Goal: Information Seeking & Learning: Learn about a topic

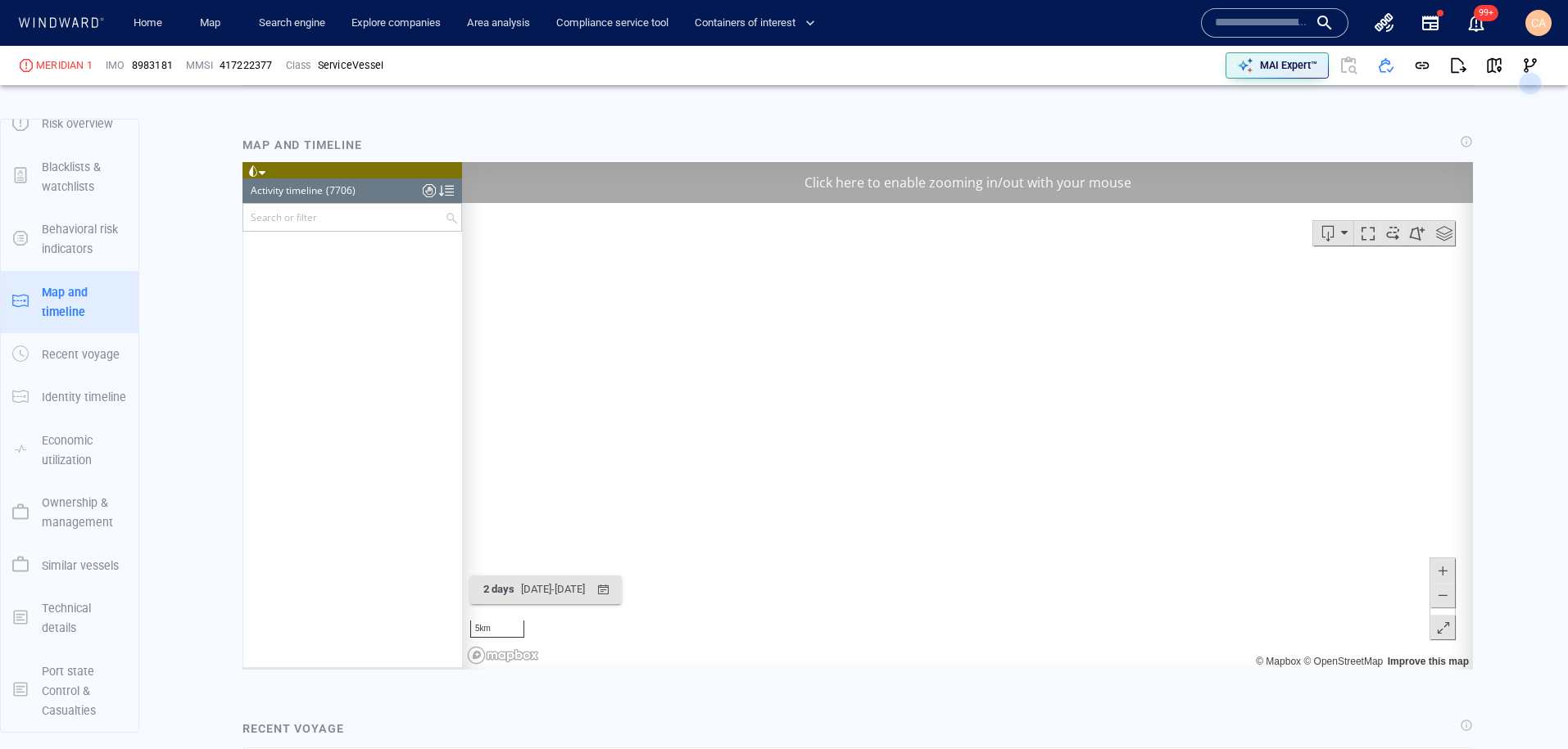
scroll to position [342199, 0]
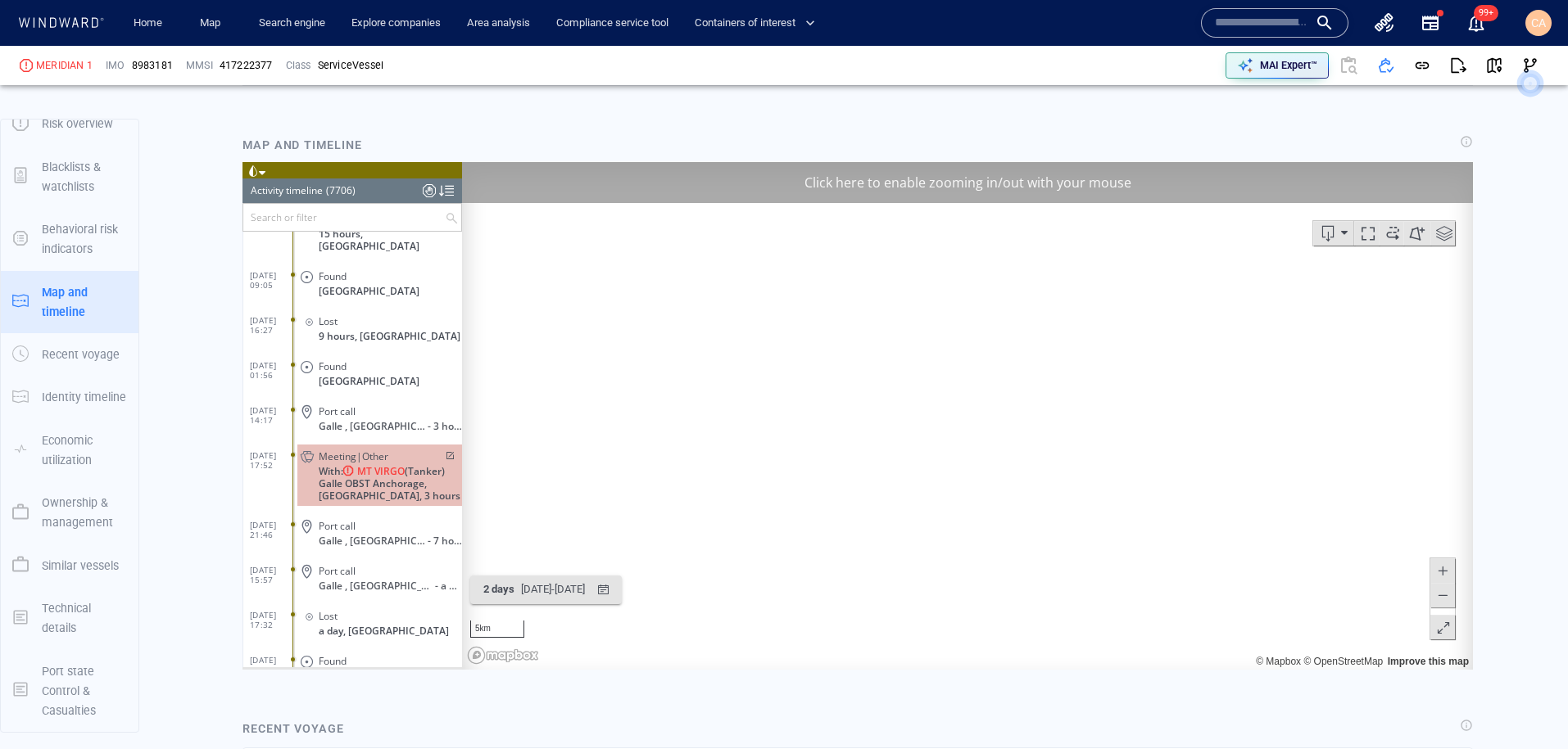
click at [1267, 19] on input "text" at bounding box center [1261, 23] width 94 height 24
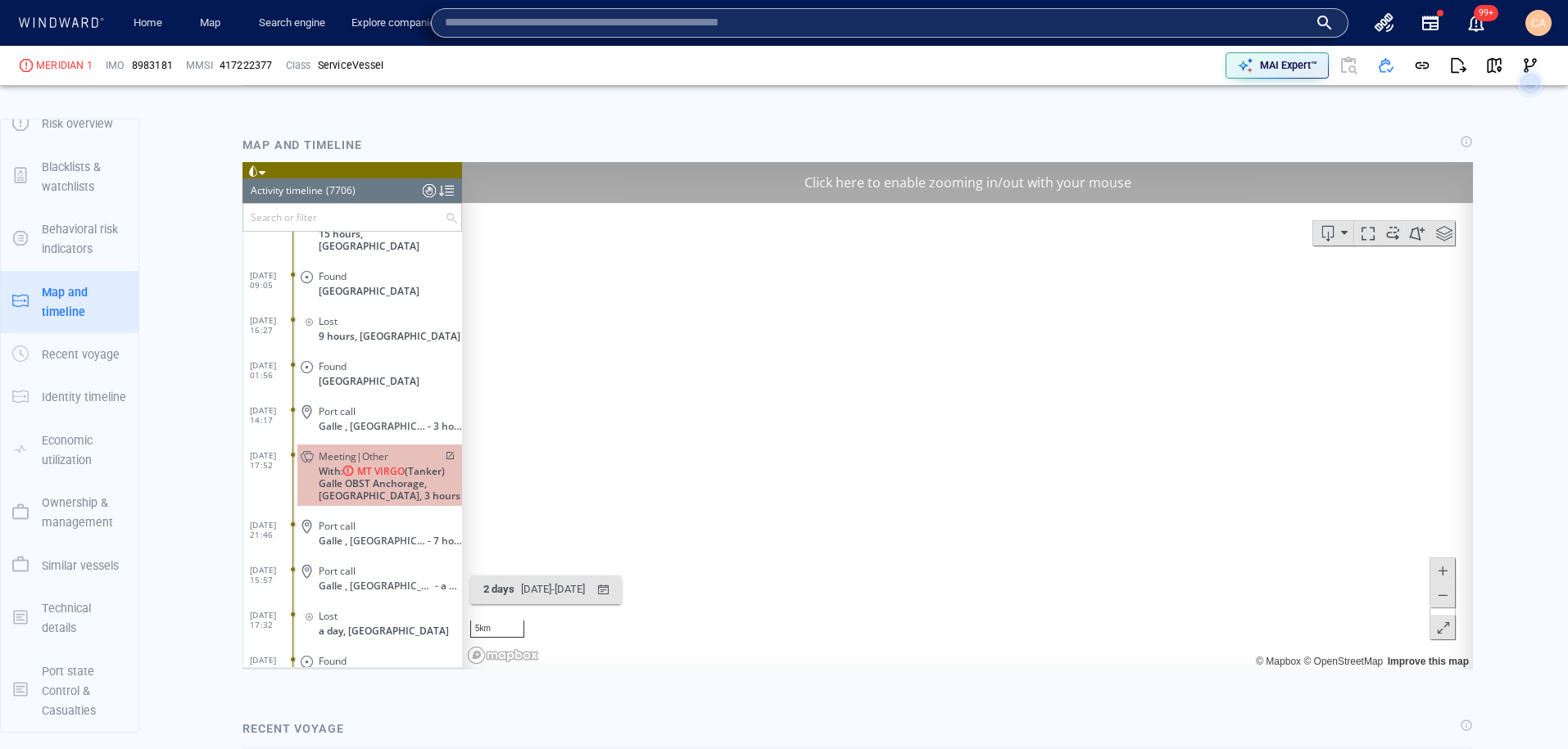
paste input "******"
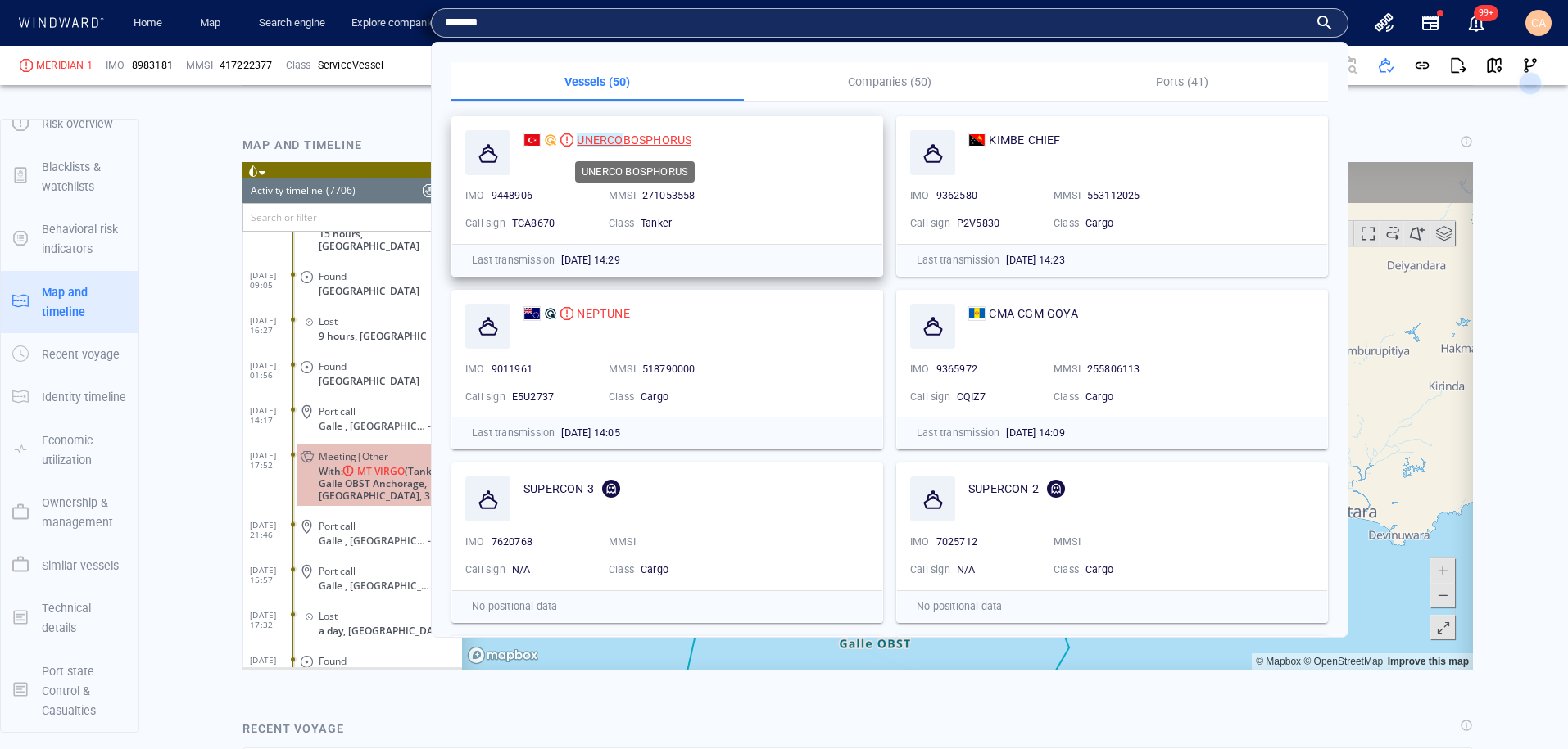
type input "******"
click at [615, 139] on mark "UNERCO" at bounding box center [600, 140] width 45 height 13
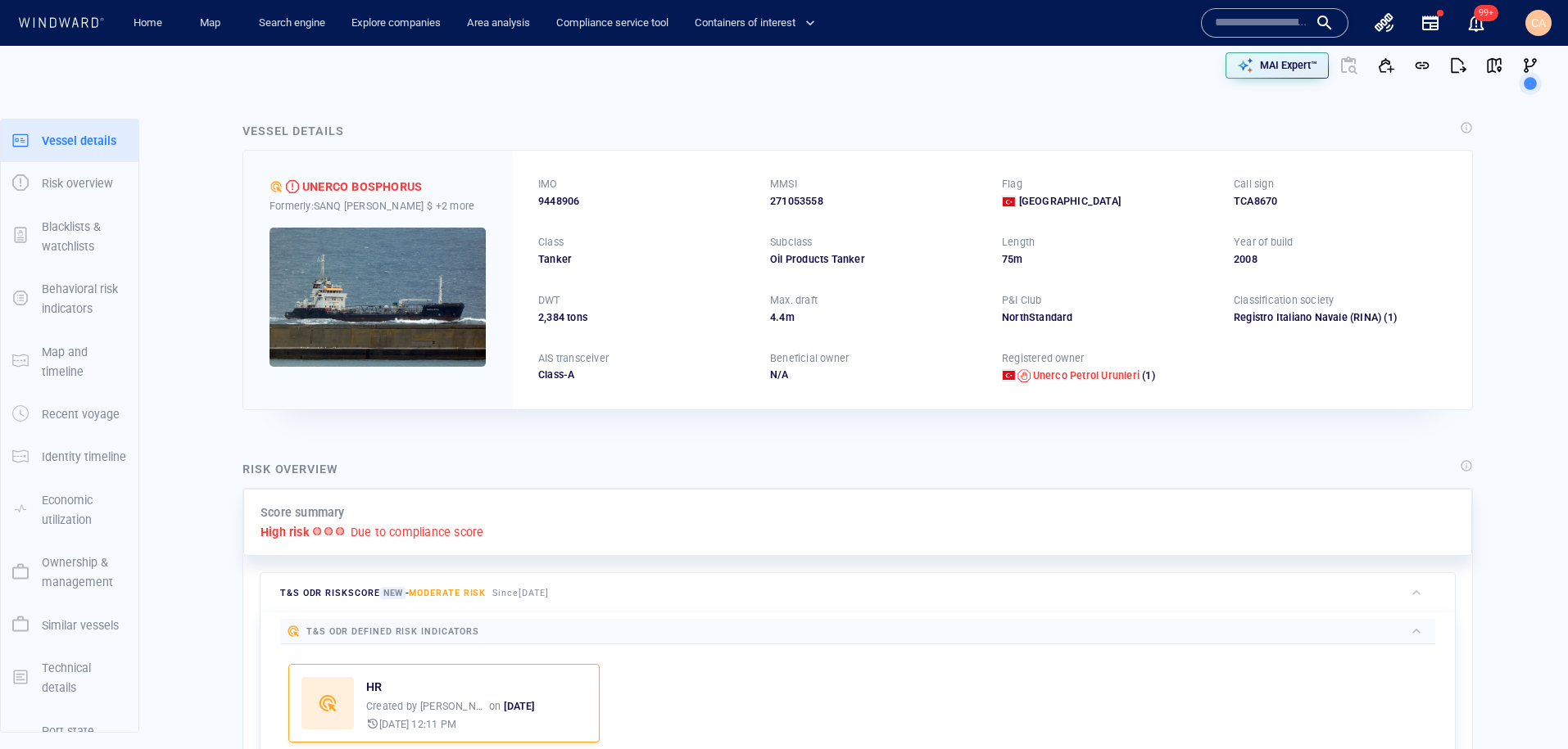
click at [1227, 31] on input "text" at bounding box center [1261, 23] width 94 height 24
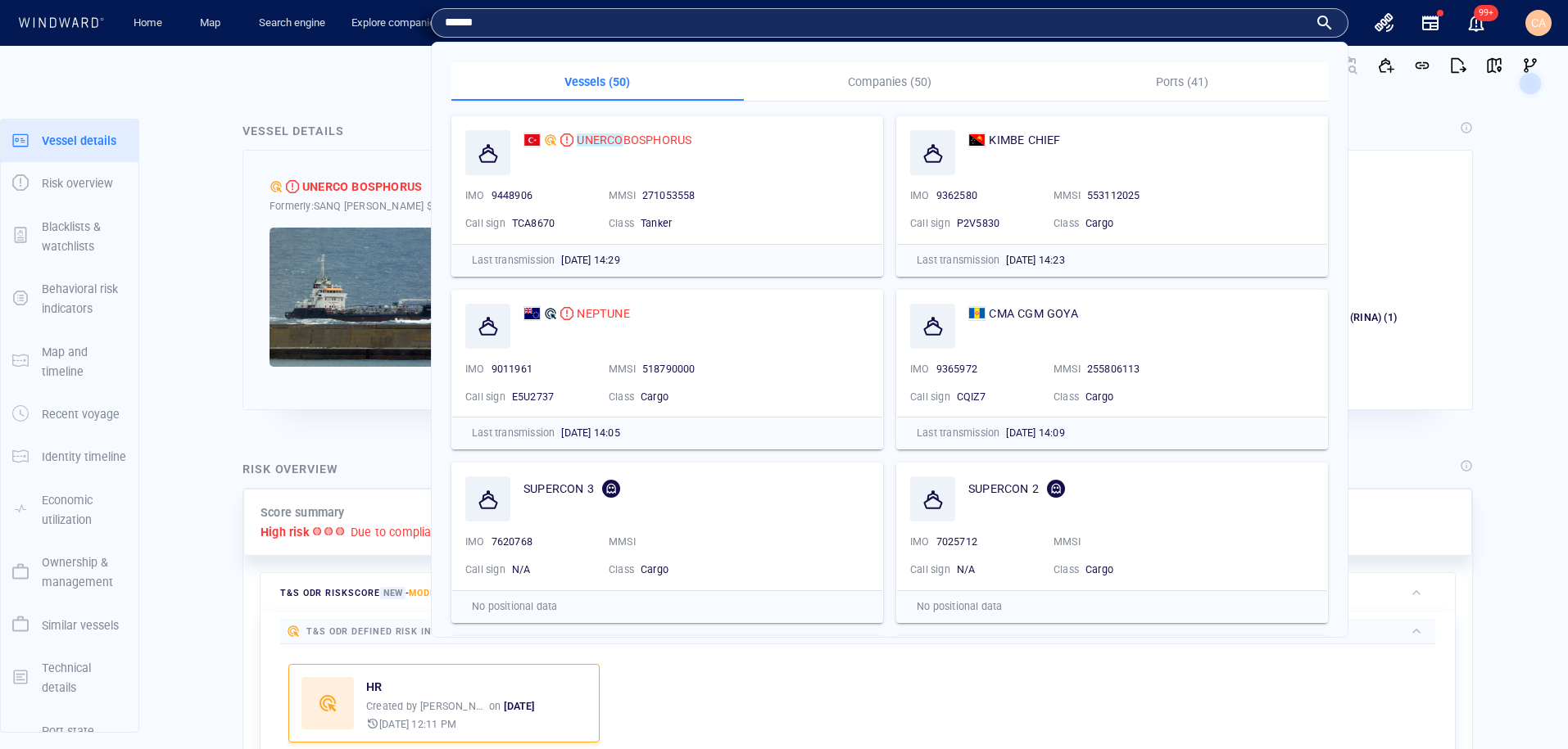
type input "******"
click at [918, 80] on p "Companies (50)" at bounding box center [890, 81] width 273 height 19
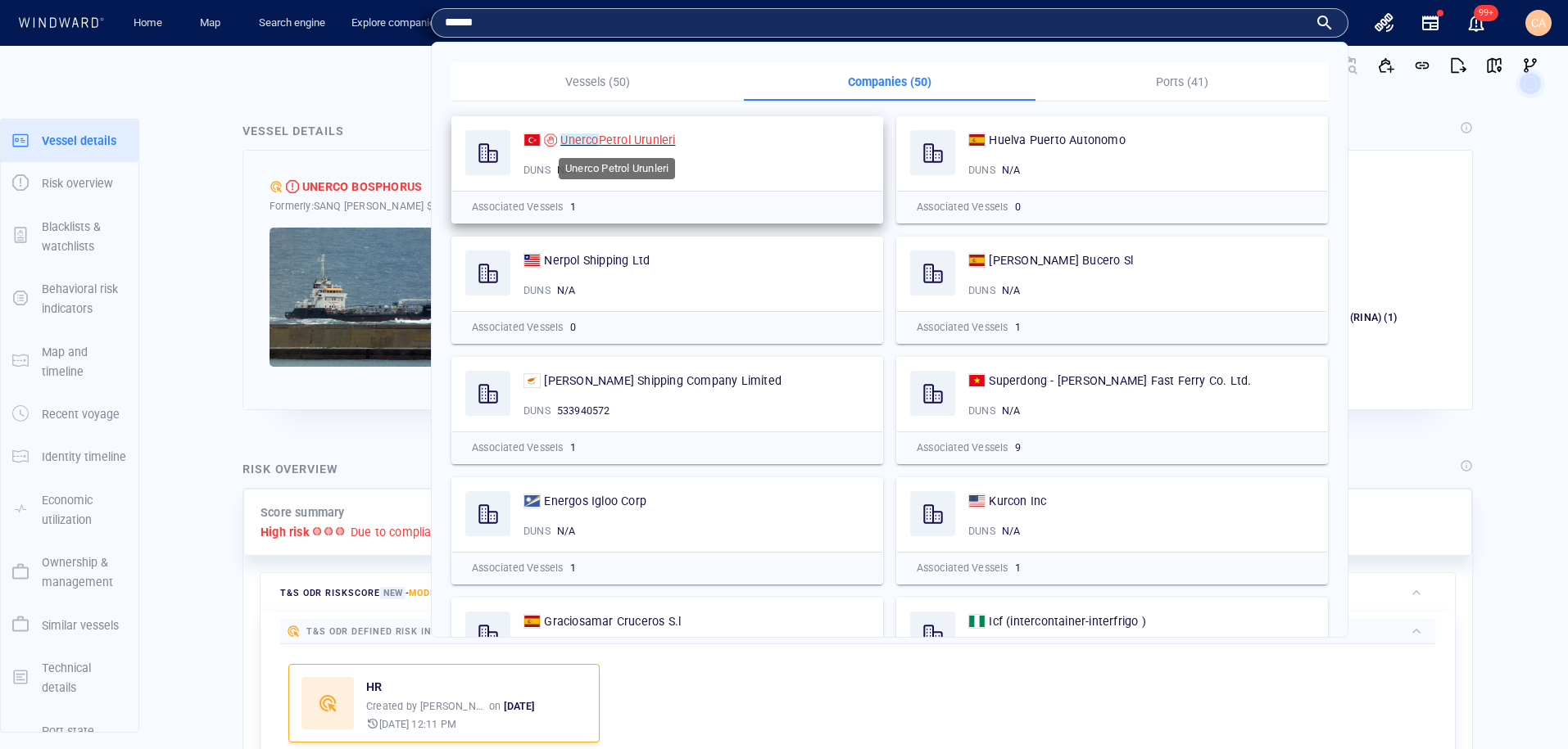
click at [619, 145] on span "Petrol Urunleri" at bounding box center [637, 140] width 77 height 13
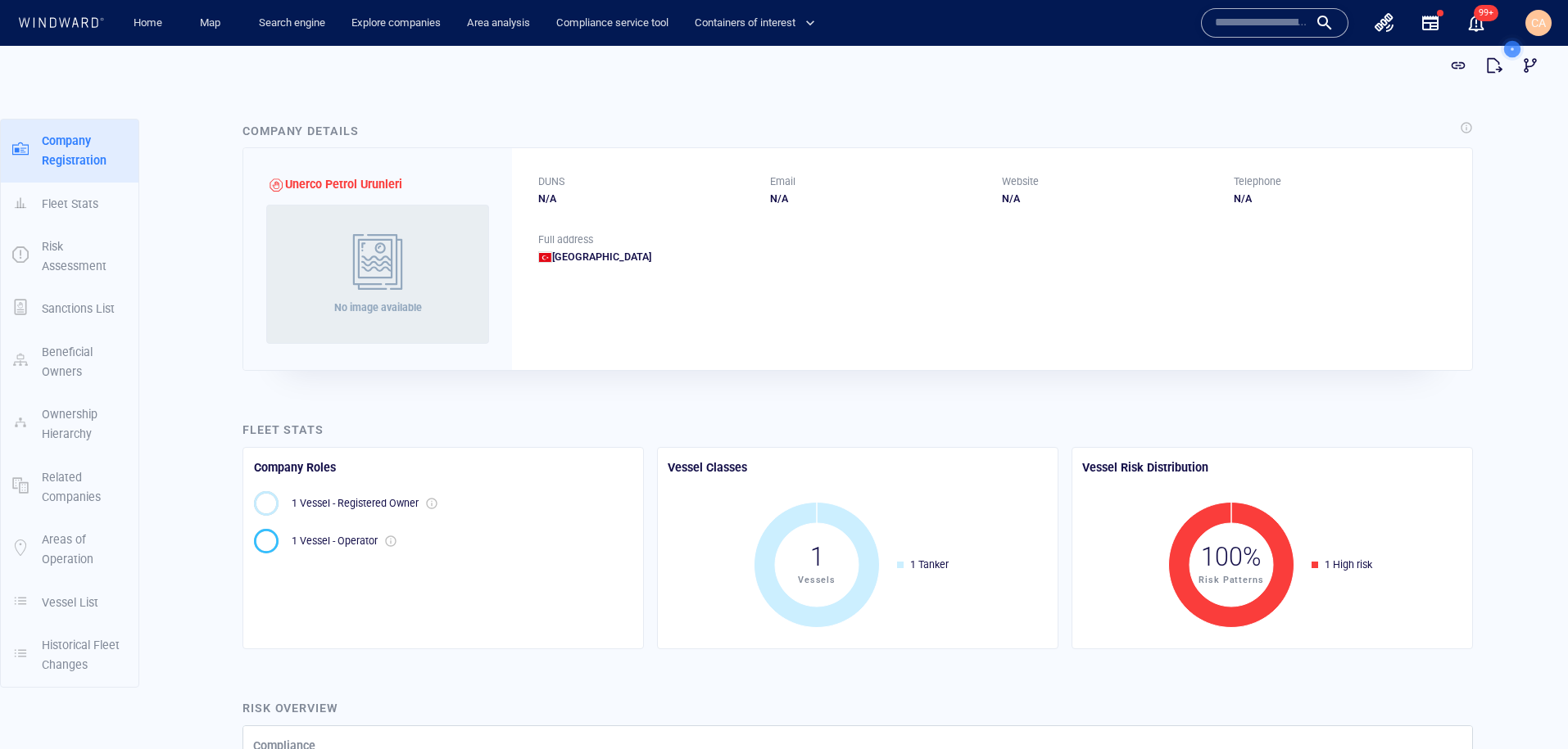
click at [1262, 17] on input "text" at bounding box center [1261, 23] width 94 height 24
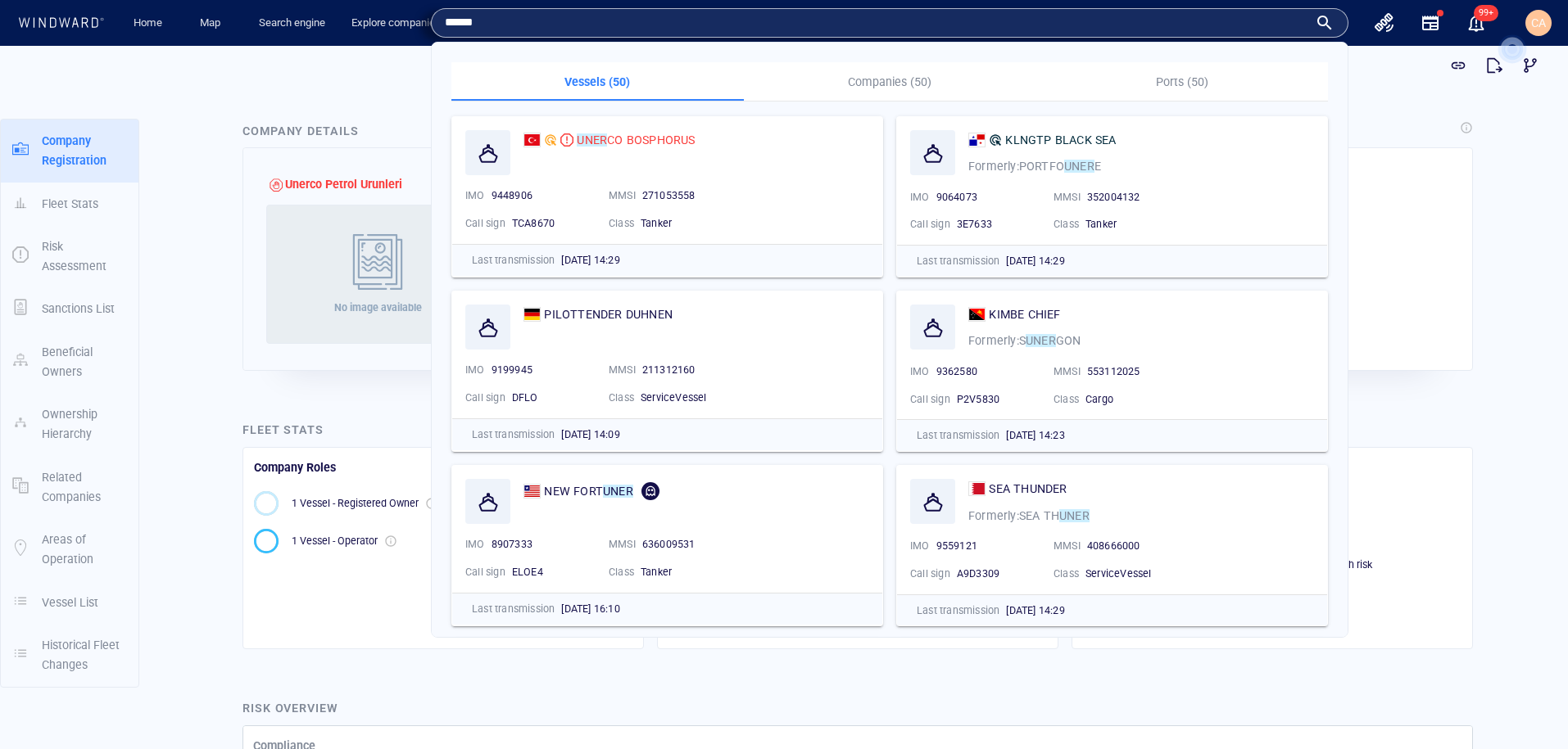
type input "******"
click at [912, 84] on p "Companies (50)" at bounding box center [890, 81] width 273 height 19
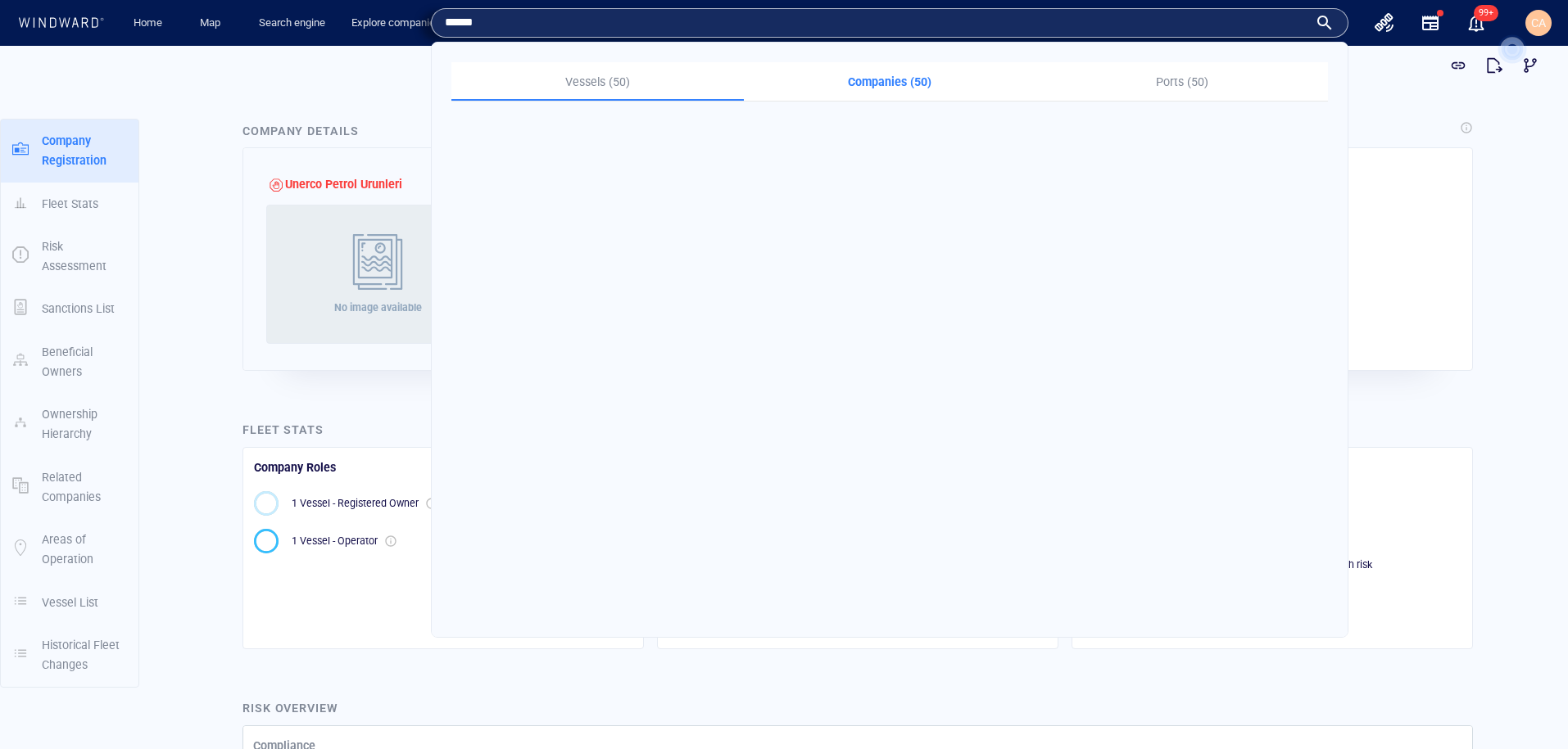
click at [373, 73] on div at bounding box center [783, 65] width 1529 height 36
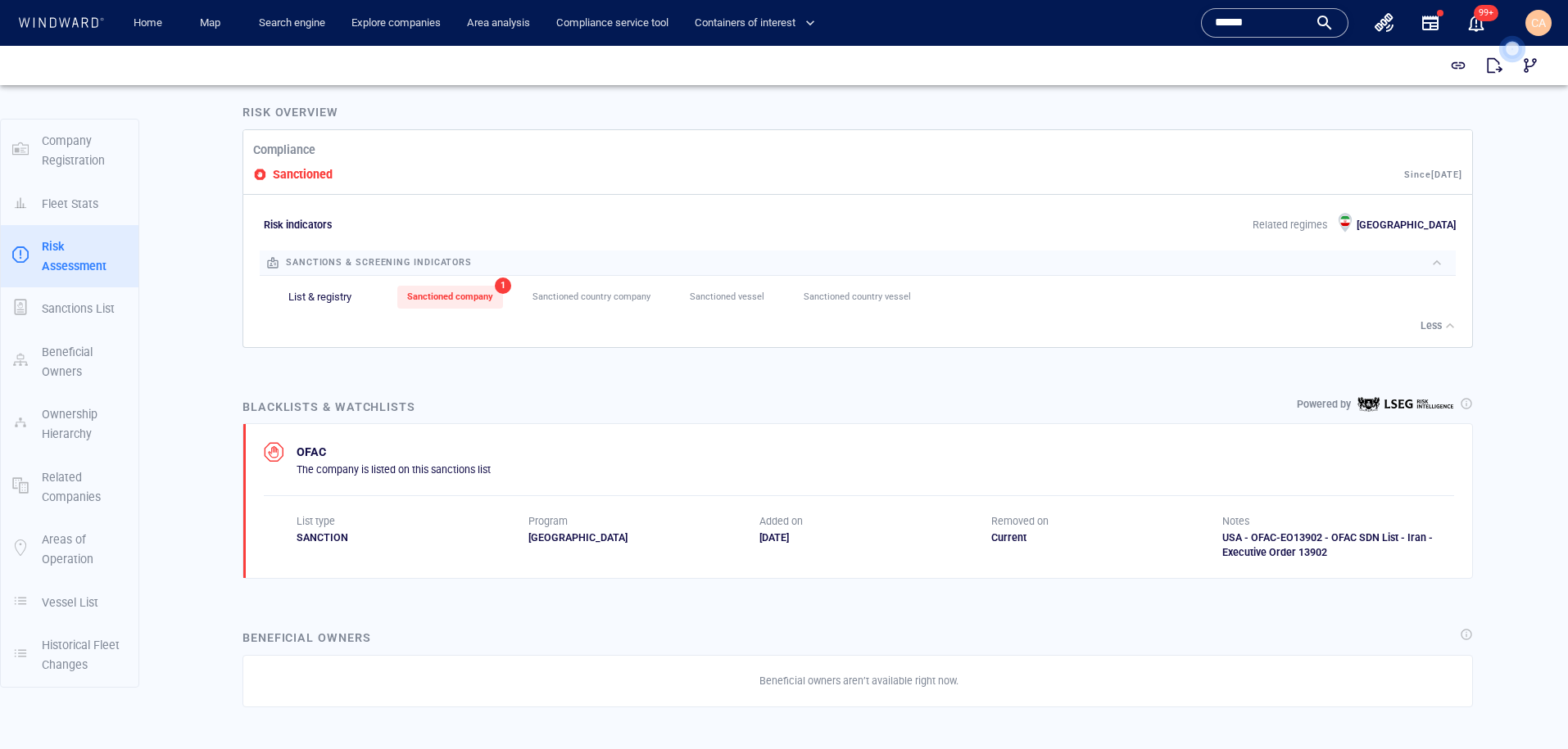
scroll to position [608, 0]
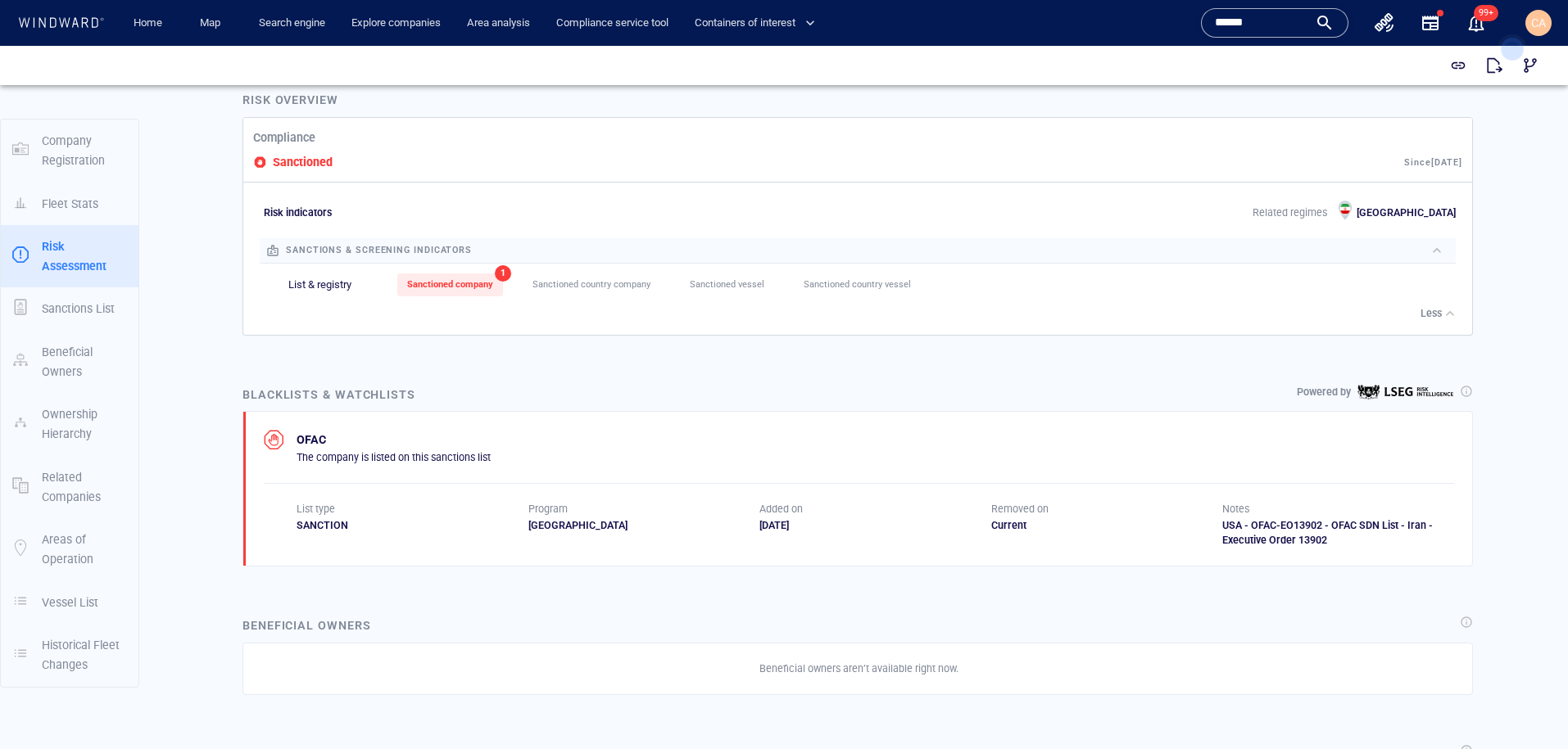
drag, startPoint x: 759, startPoint y: 525, endPoint x: 860, endPoint y: 526, distance: 101.0
click at [860, 526] on div "31/07/2025" at bounding box center [875, 525] width 232 height 15
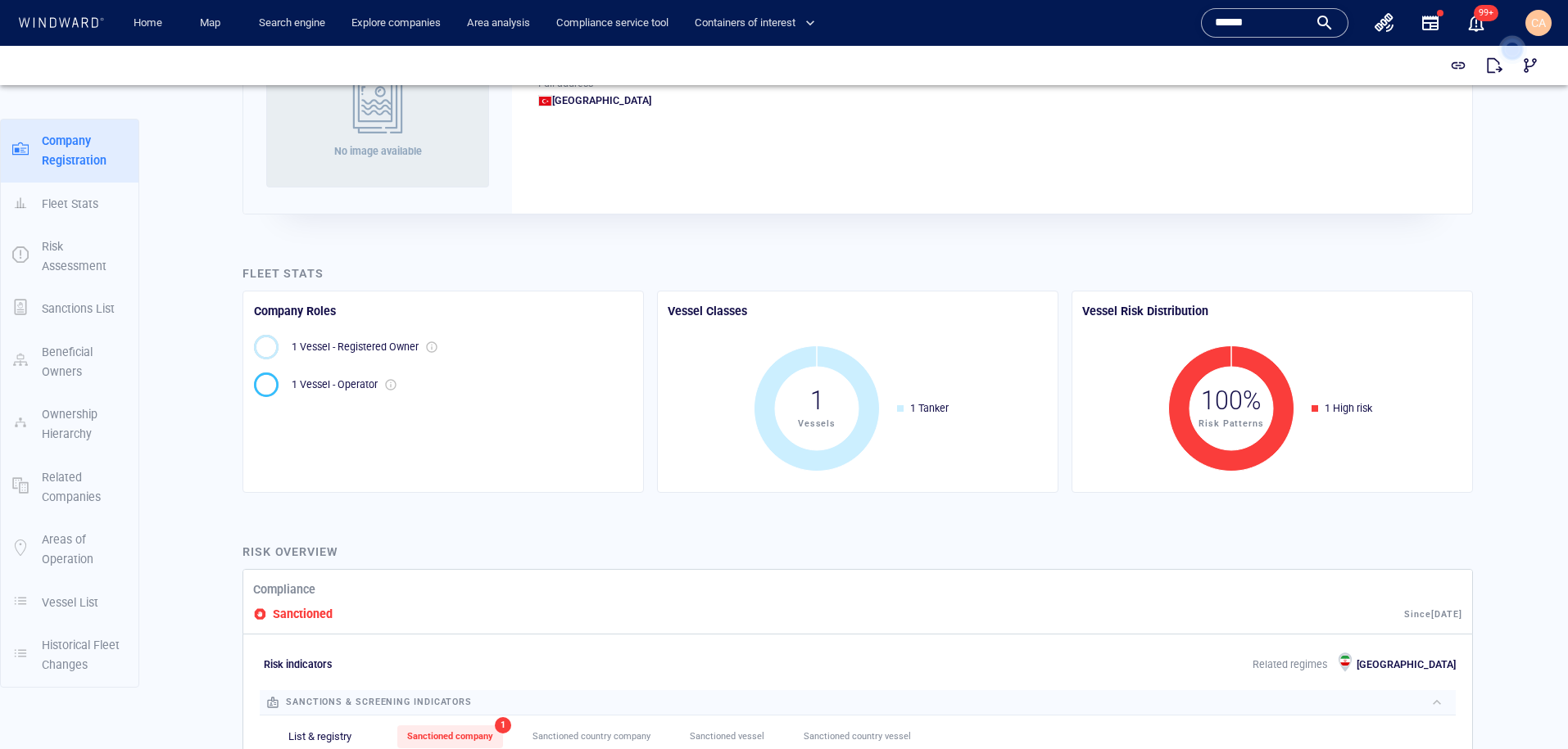
scroll to position [0, 0]
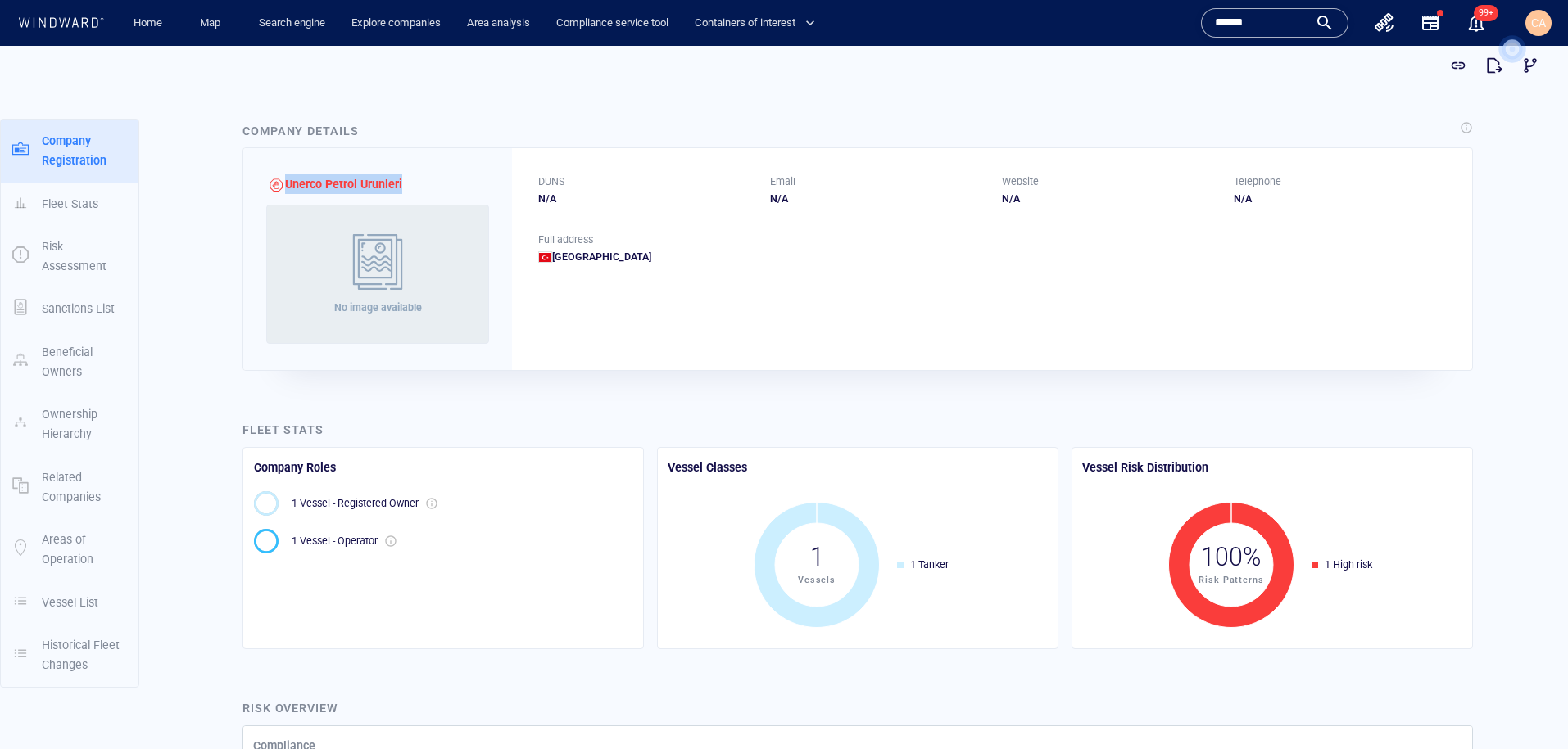
drag, startPoint x: 316, startPoint y: 184, endPoint x: 423, endPoint y: 185, distance: 107.0
click at [423, 185] on div "Unerco Petrol Urunleri No image available" at bounding box center [377, 260] width 268 height 222
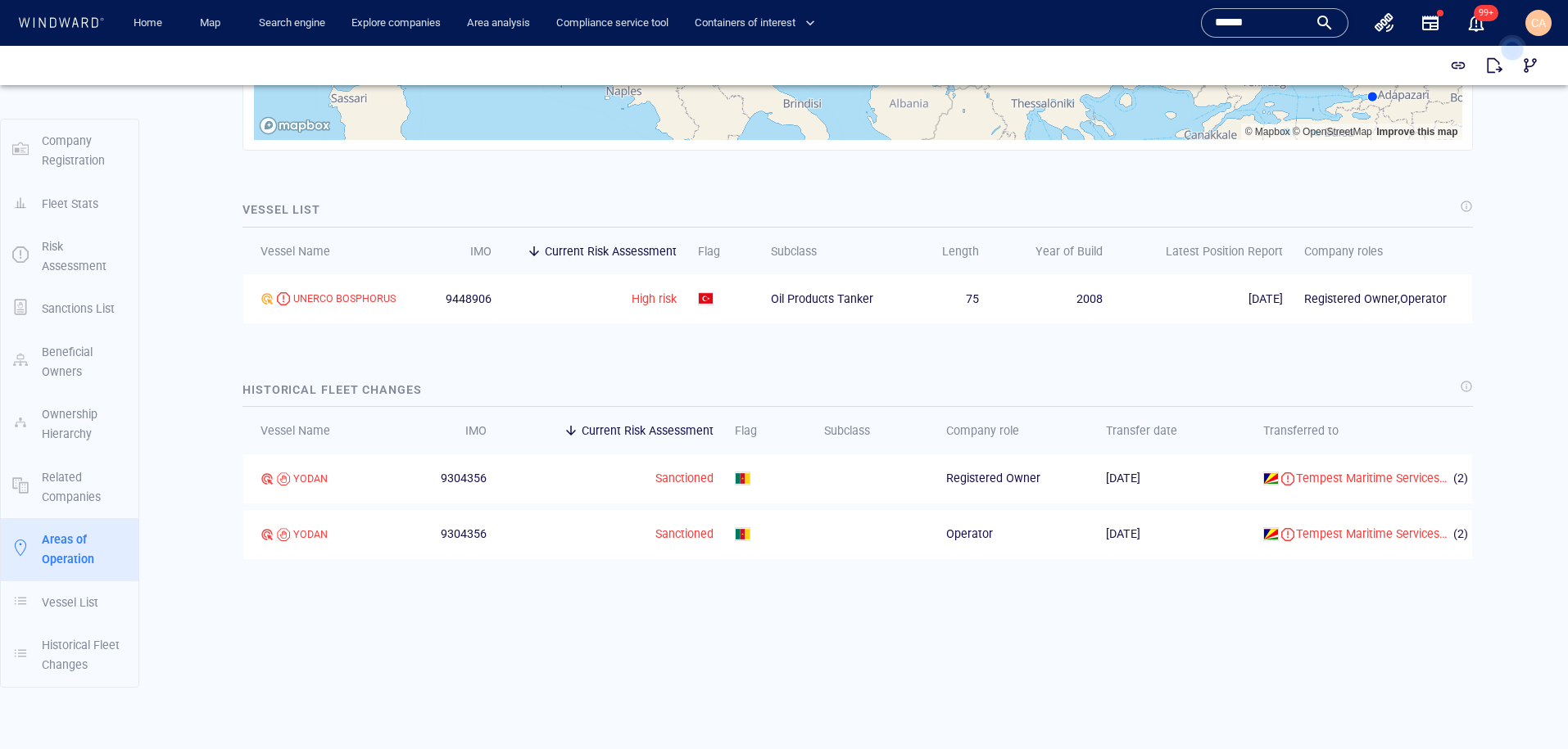
scroll to position [1883, 0]
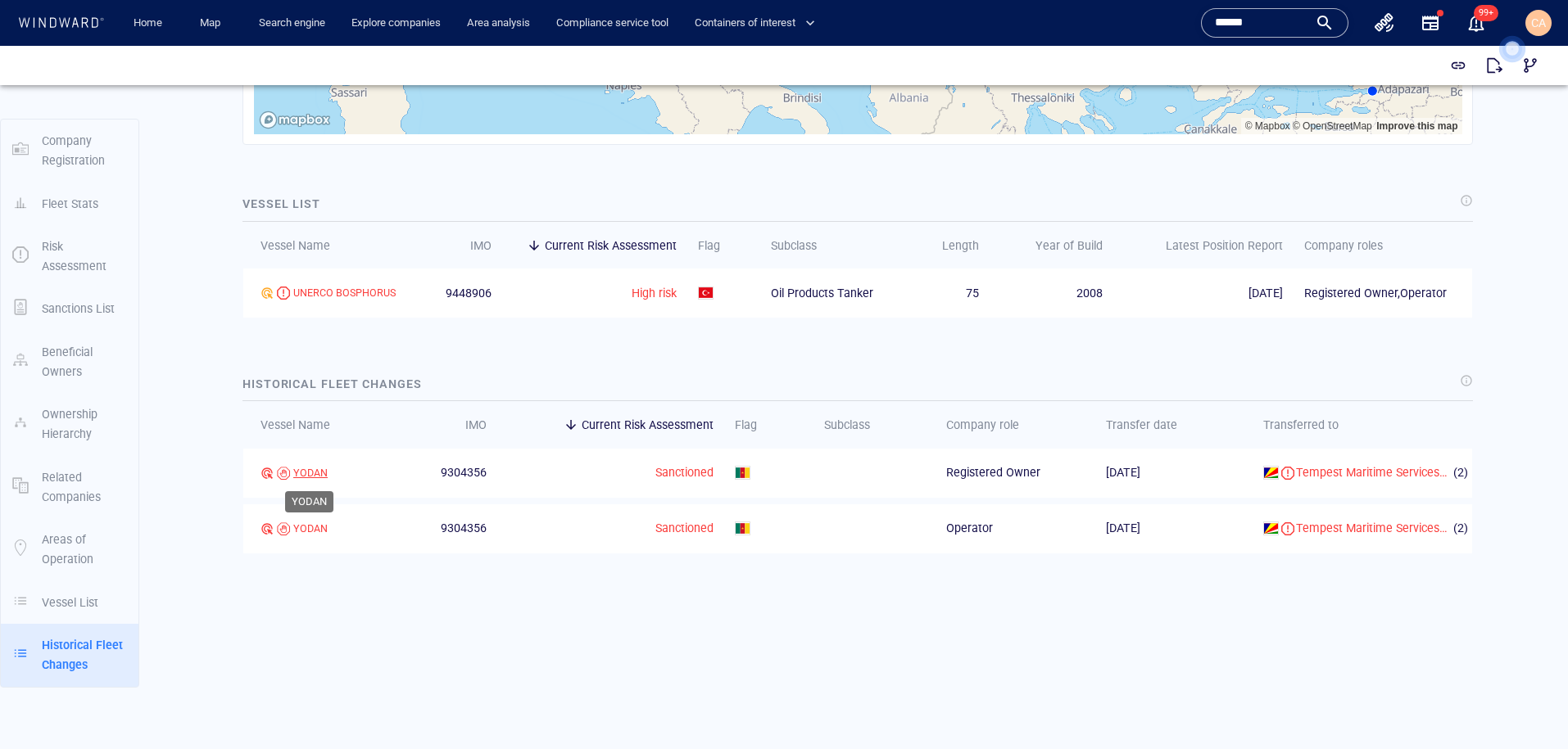
click at [306, 472] on div "YODAN" at bounding box center [309, 473] width 34 height 15
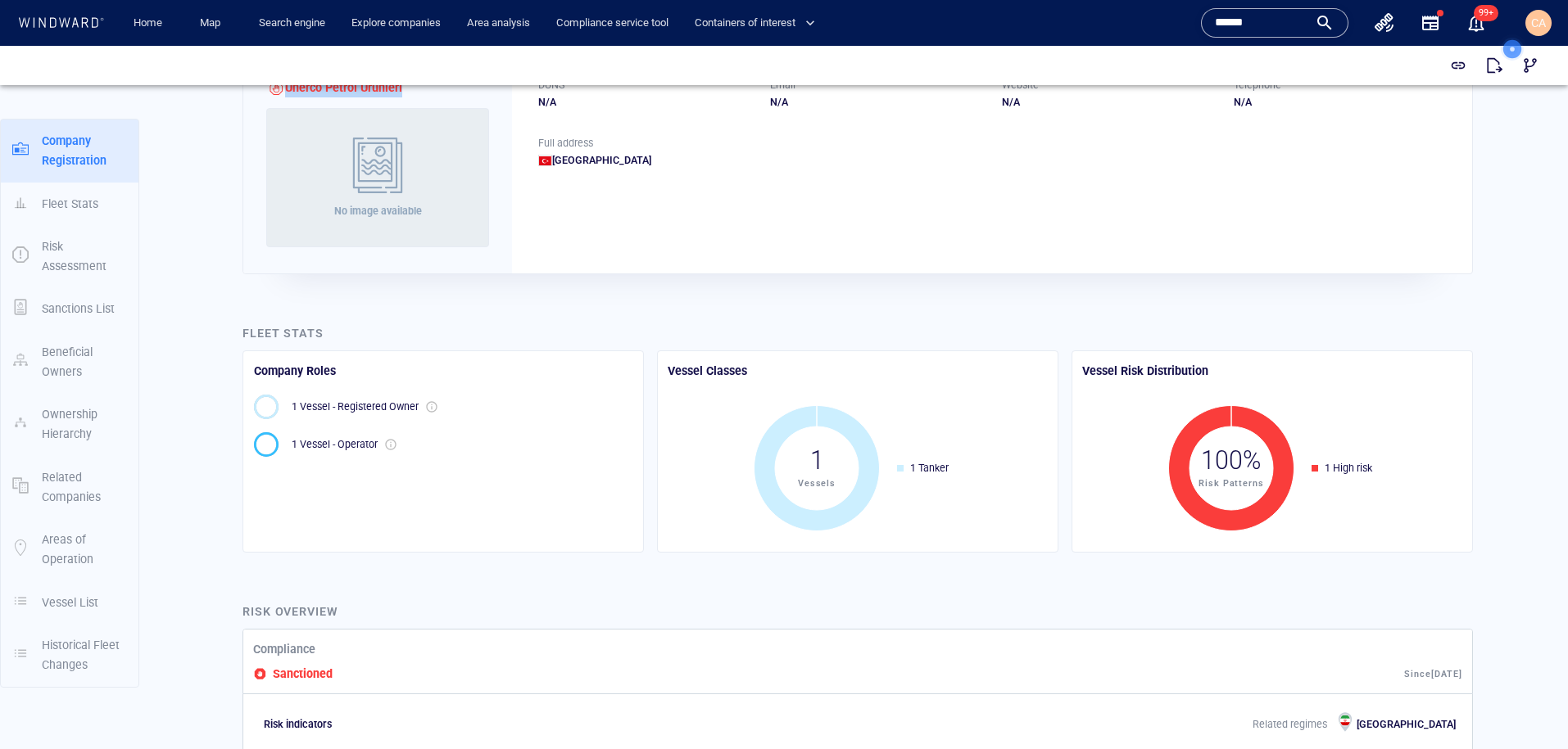
scroll to position [0, 0]
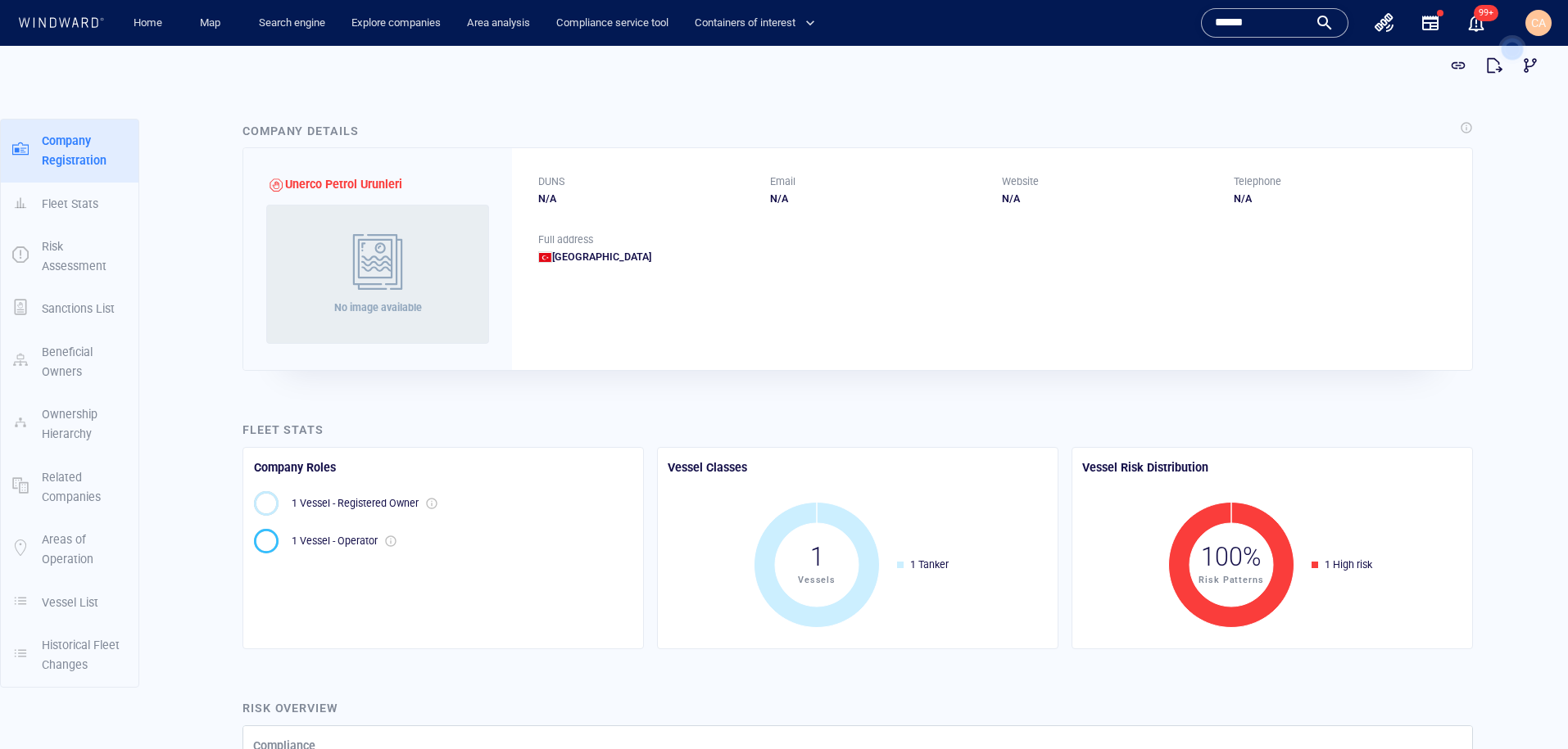
click at [334, 155] on div "Unerco Petrol Urunleri No image available" at bounding box center [377, 260] width 268 height 222
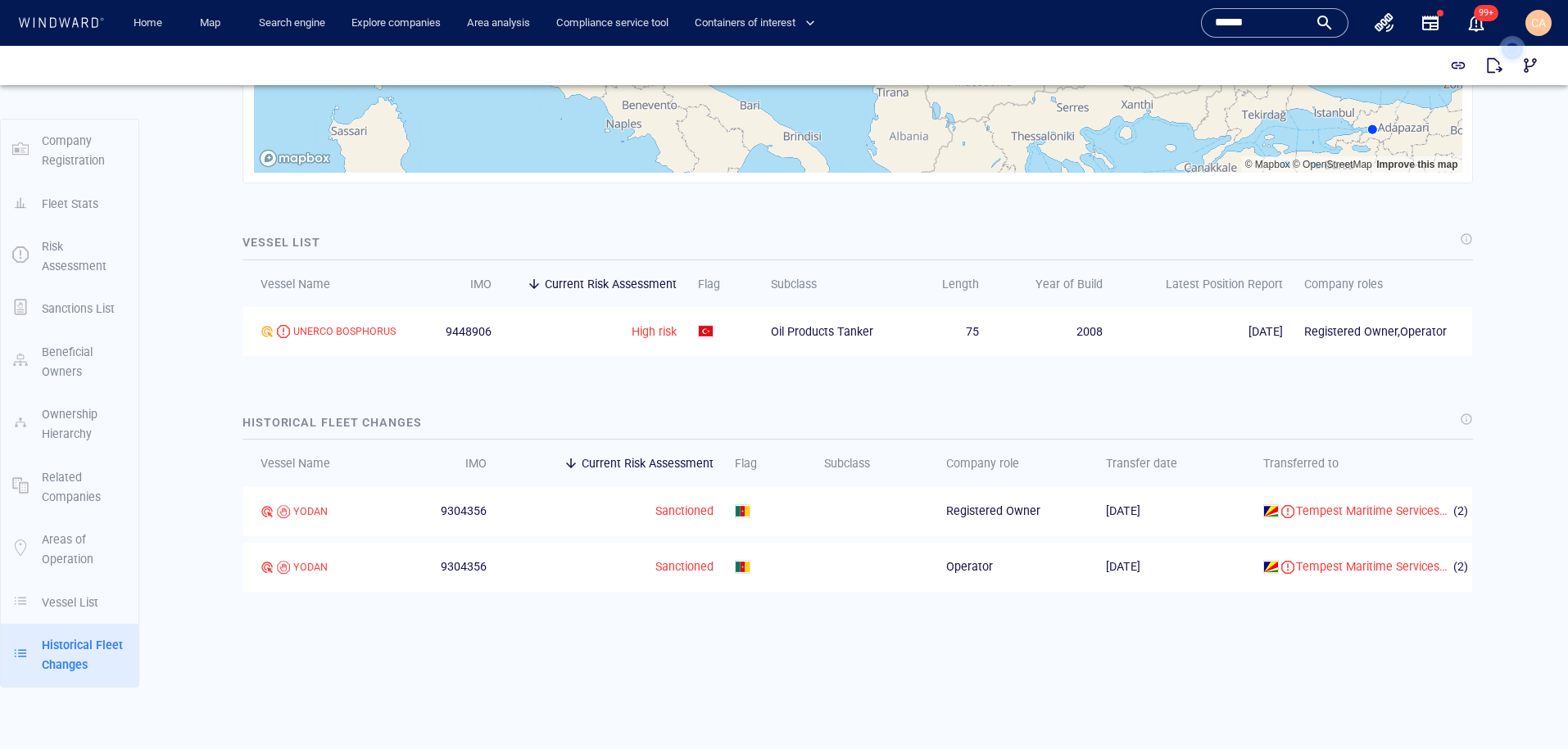
scroll to position [1883, 0]
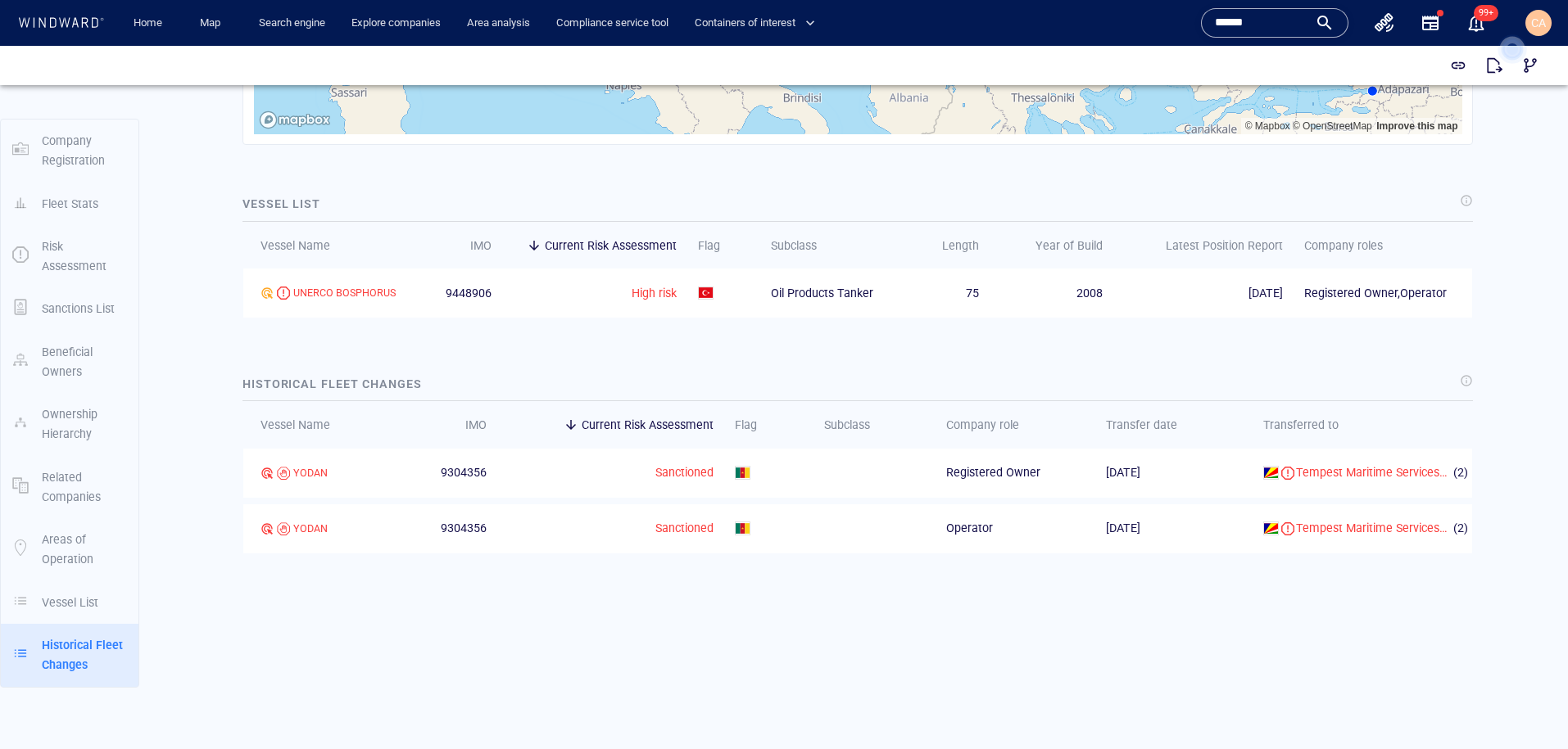
click at [579, 543] on td "Sanctioned" at bounding box center [603, 529] width 226 height 49
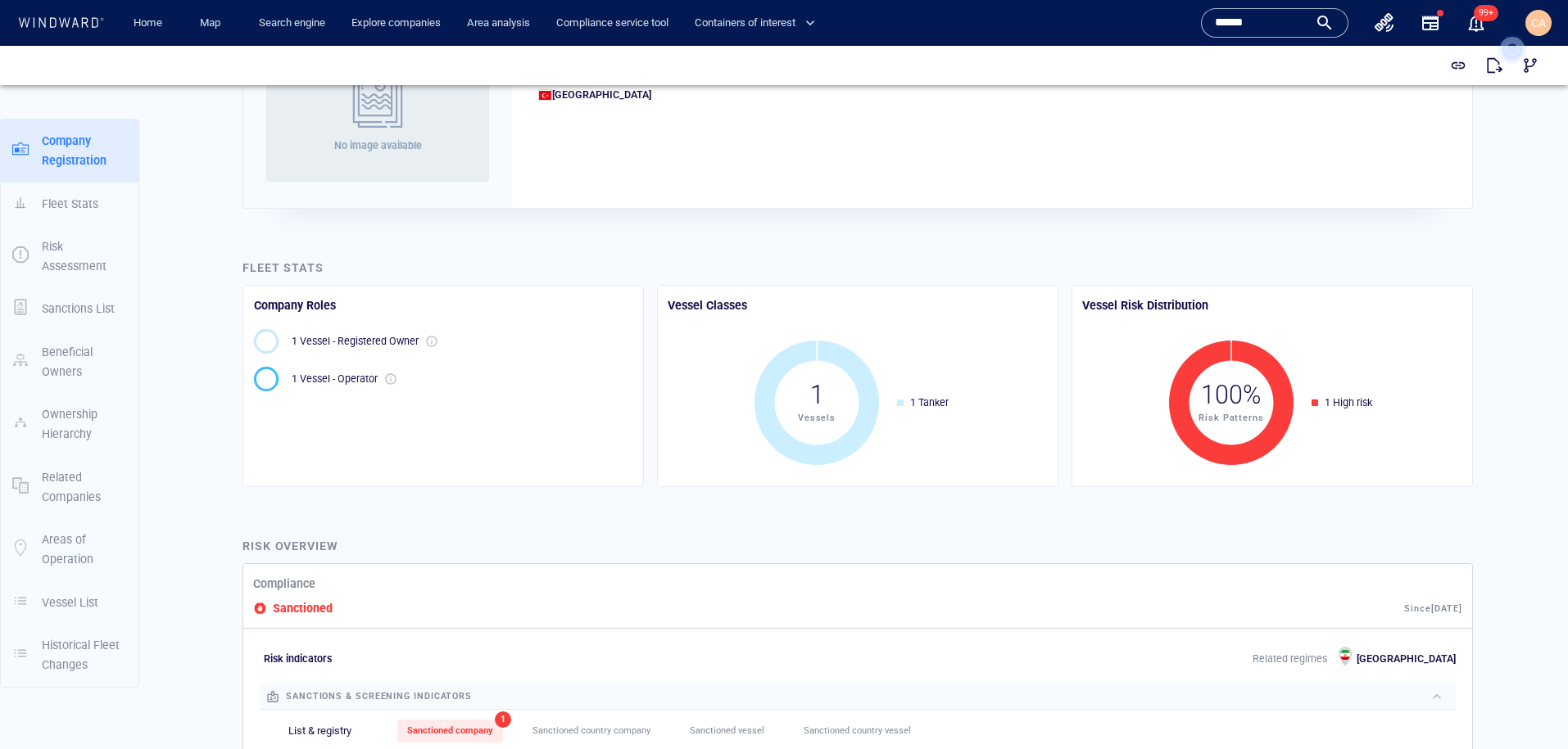
scroll to position [162, 0]
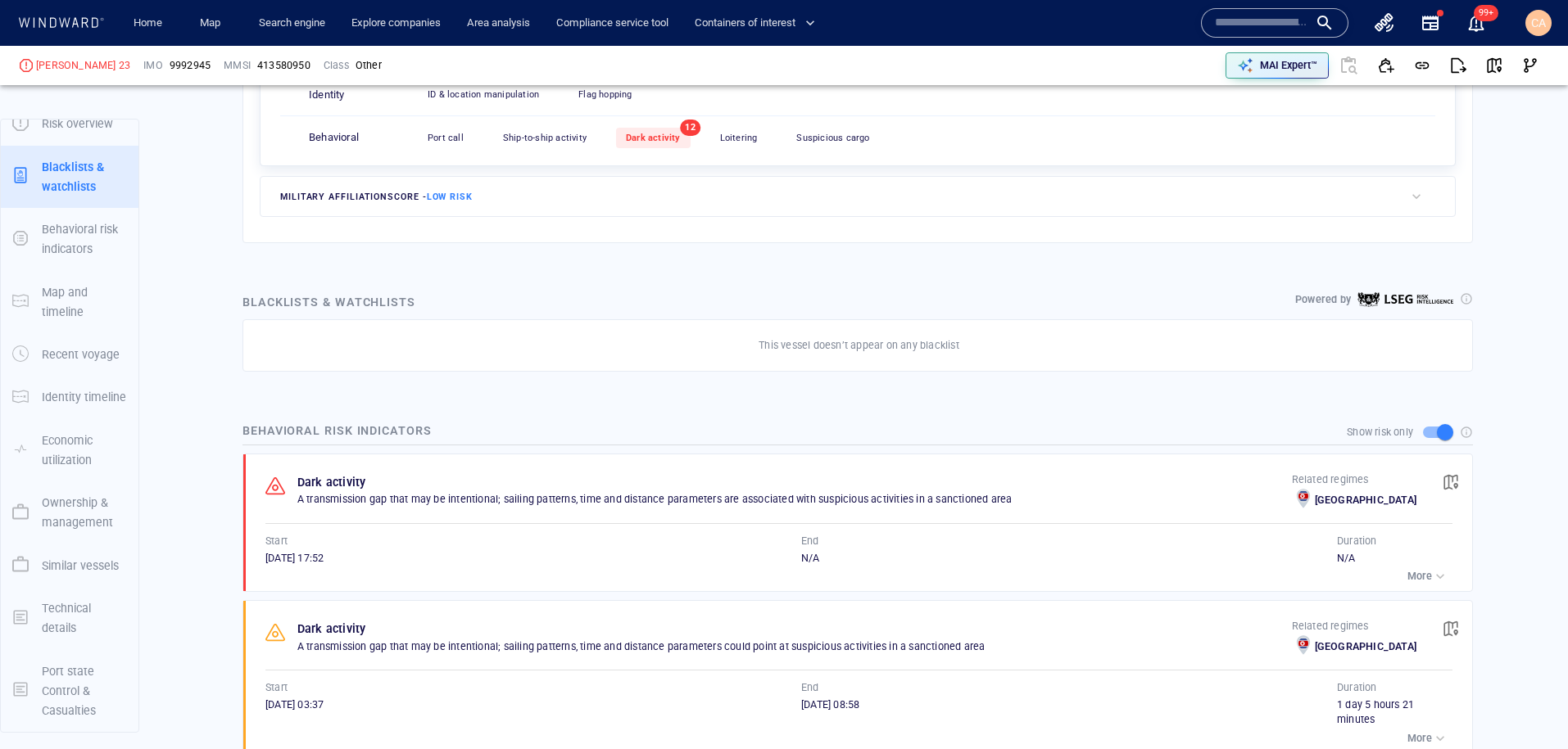
scroll to position [657, 0]
click at [1493, 70] on span "button" at bounding box center [1494, 66] width 17 height 17
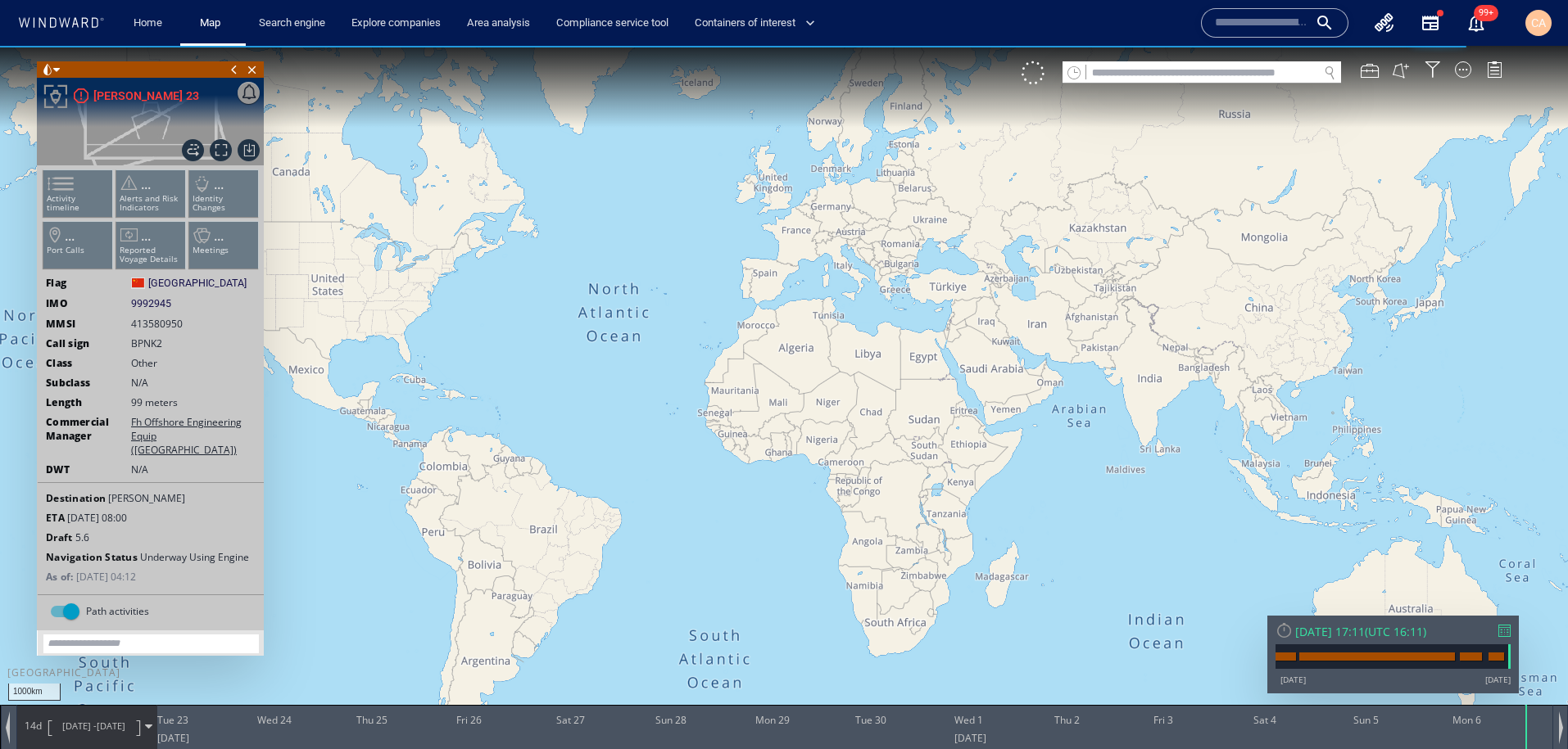
click at [81, 197] on ul "Activity timeline ... Alerts and Risk Indicators ... Identity Changes ... Port …" at bounding box center [150, 223] width 219 height 115
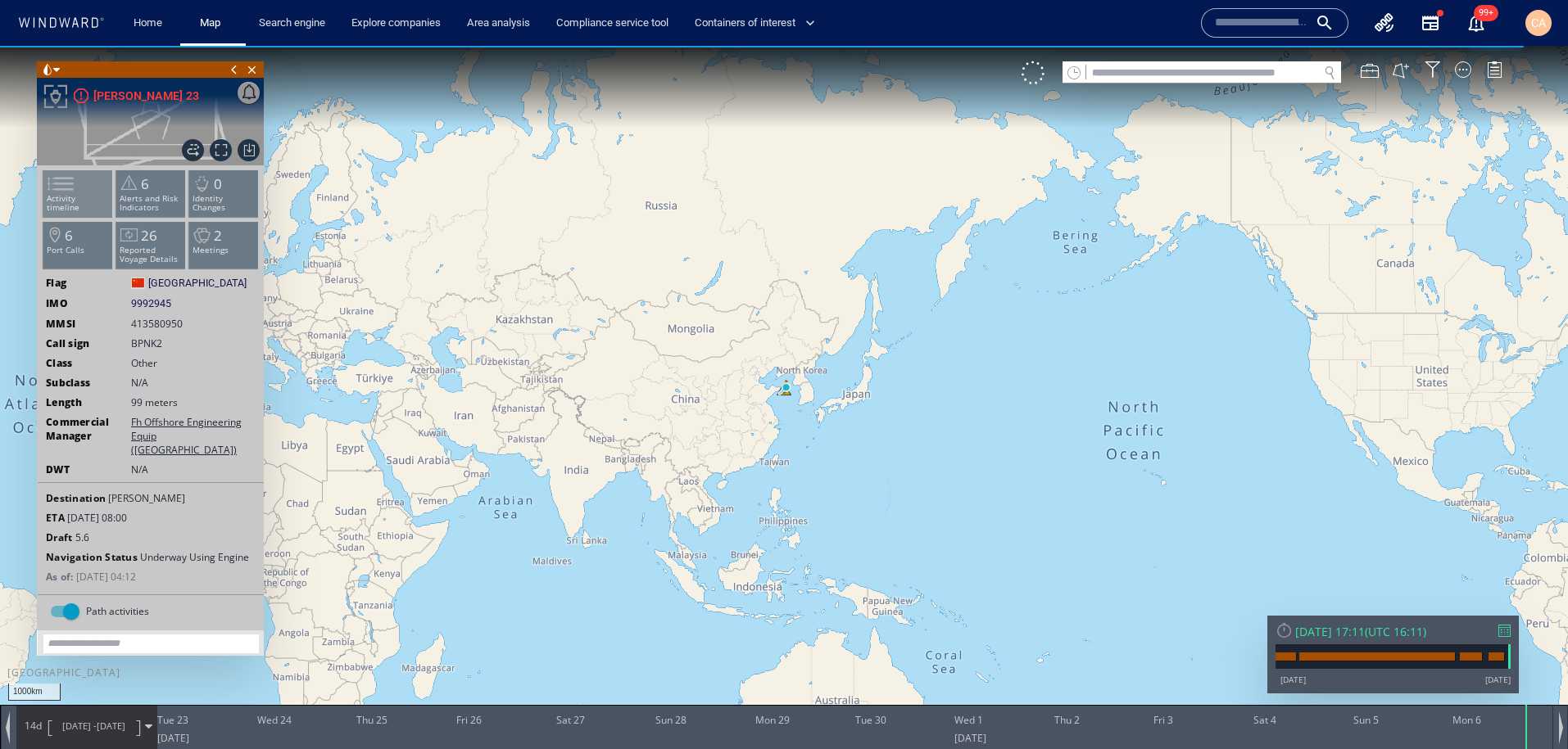
click at [63, 189] on span at bounding box center [51, 184] width 24 height 24
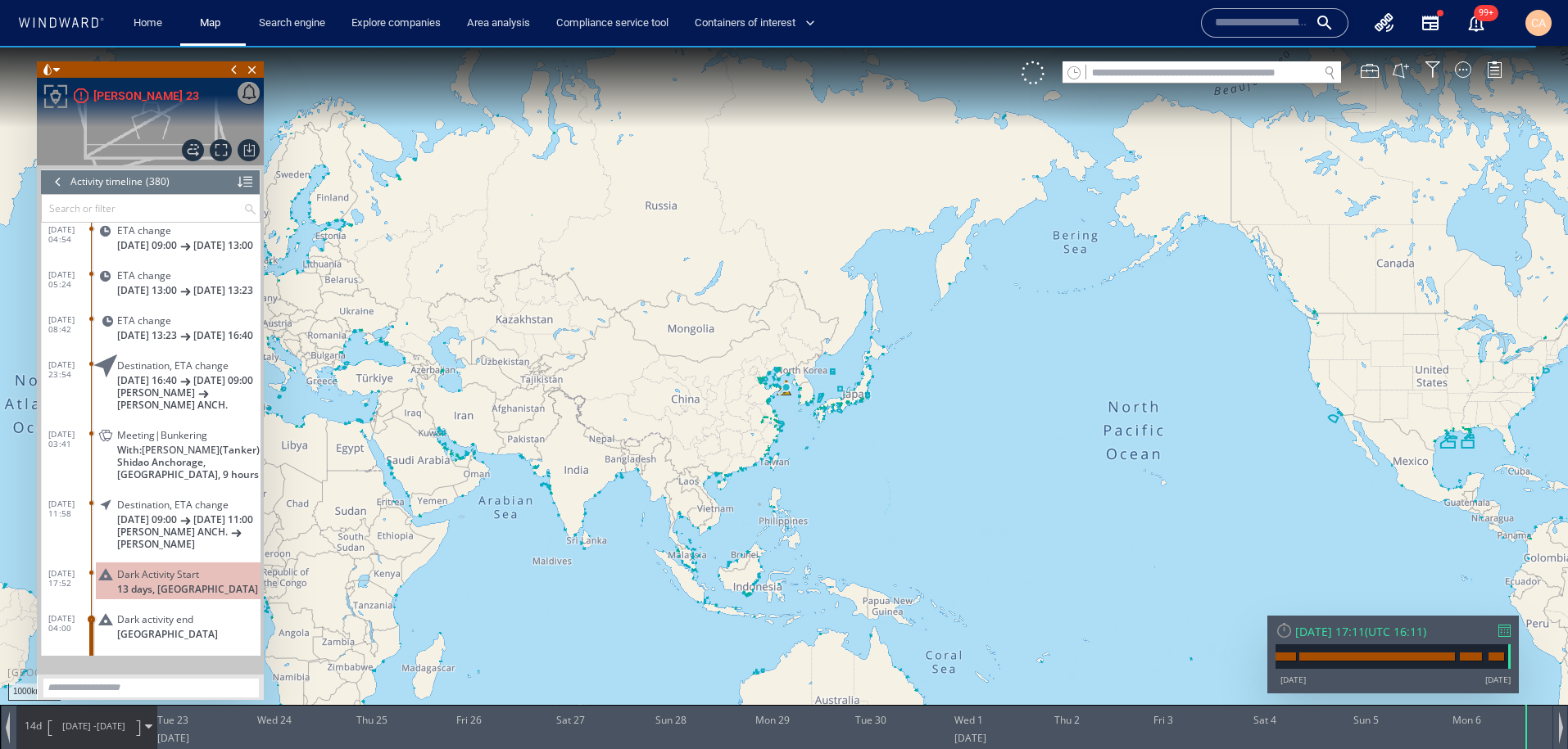
scroll to position [16847, 0]
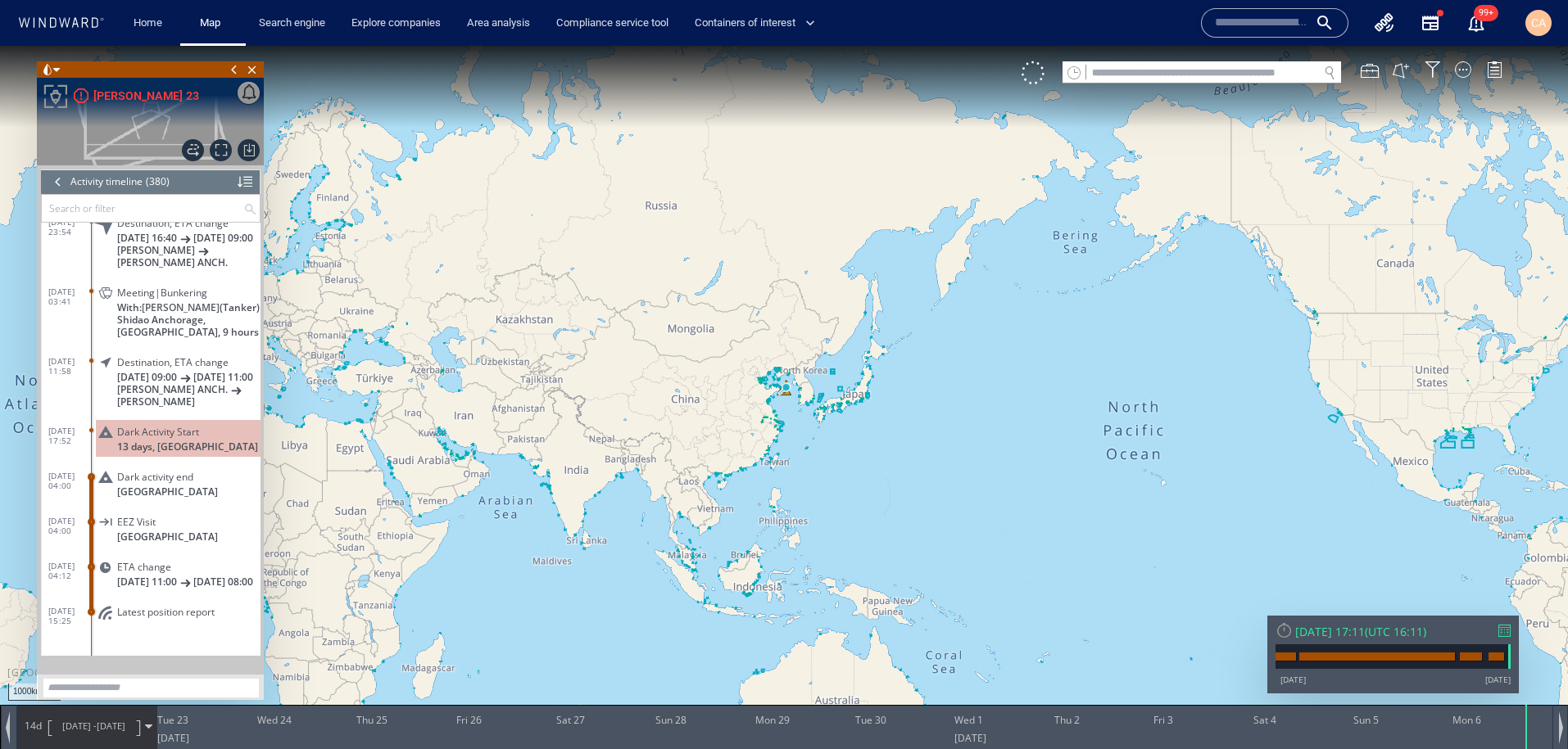
click at [184, 426] on span "Dark Activity Start" at bounding box center [158, 432] width 82 height 12
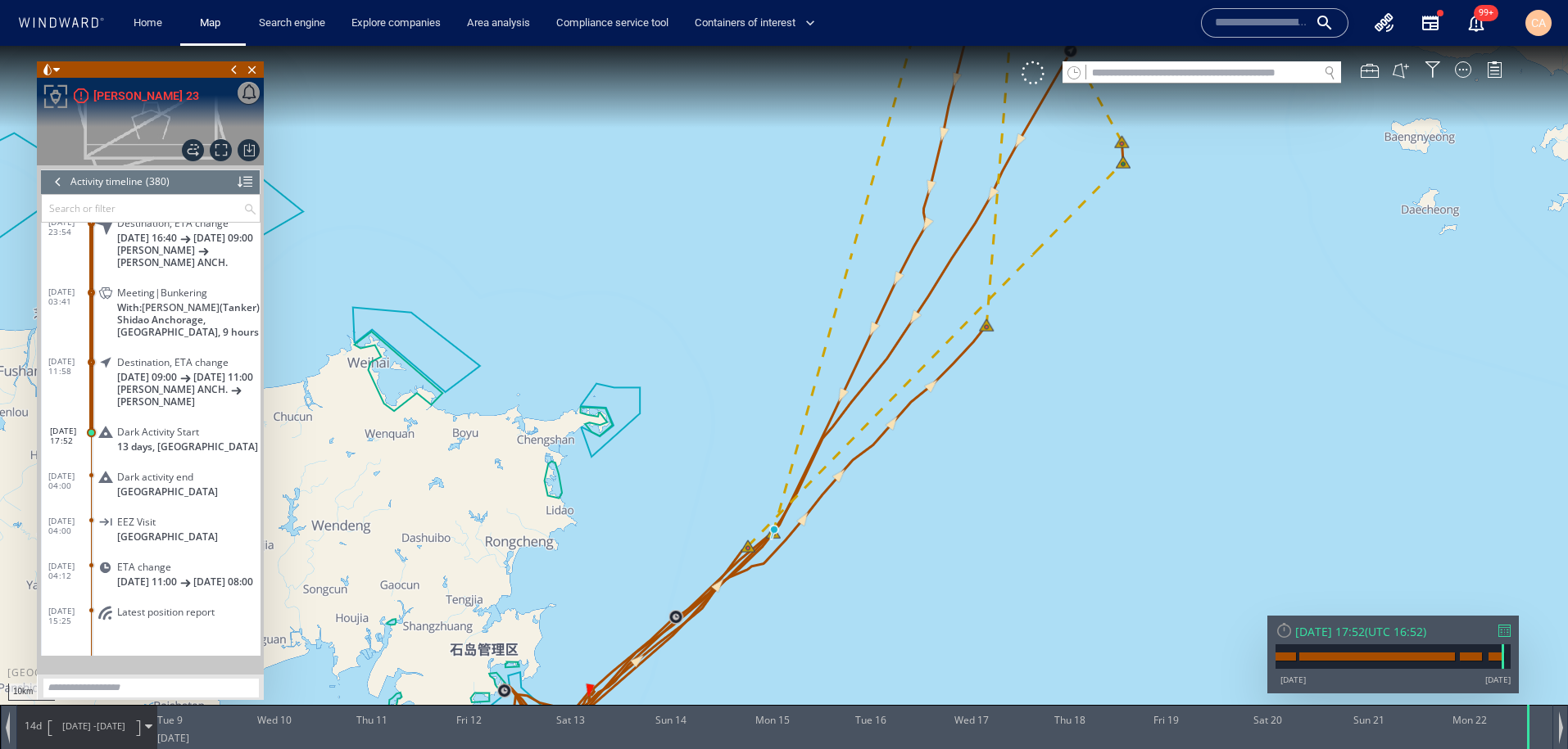
drag, startPoint x: 814, startPoint y: 572, endPoint x: 842, endPoint y: 559, distance: 30.9
click at [827, 553] on canvas "Map" at bounding box center [784, 389] width 1568 height 687
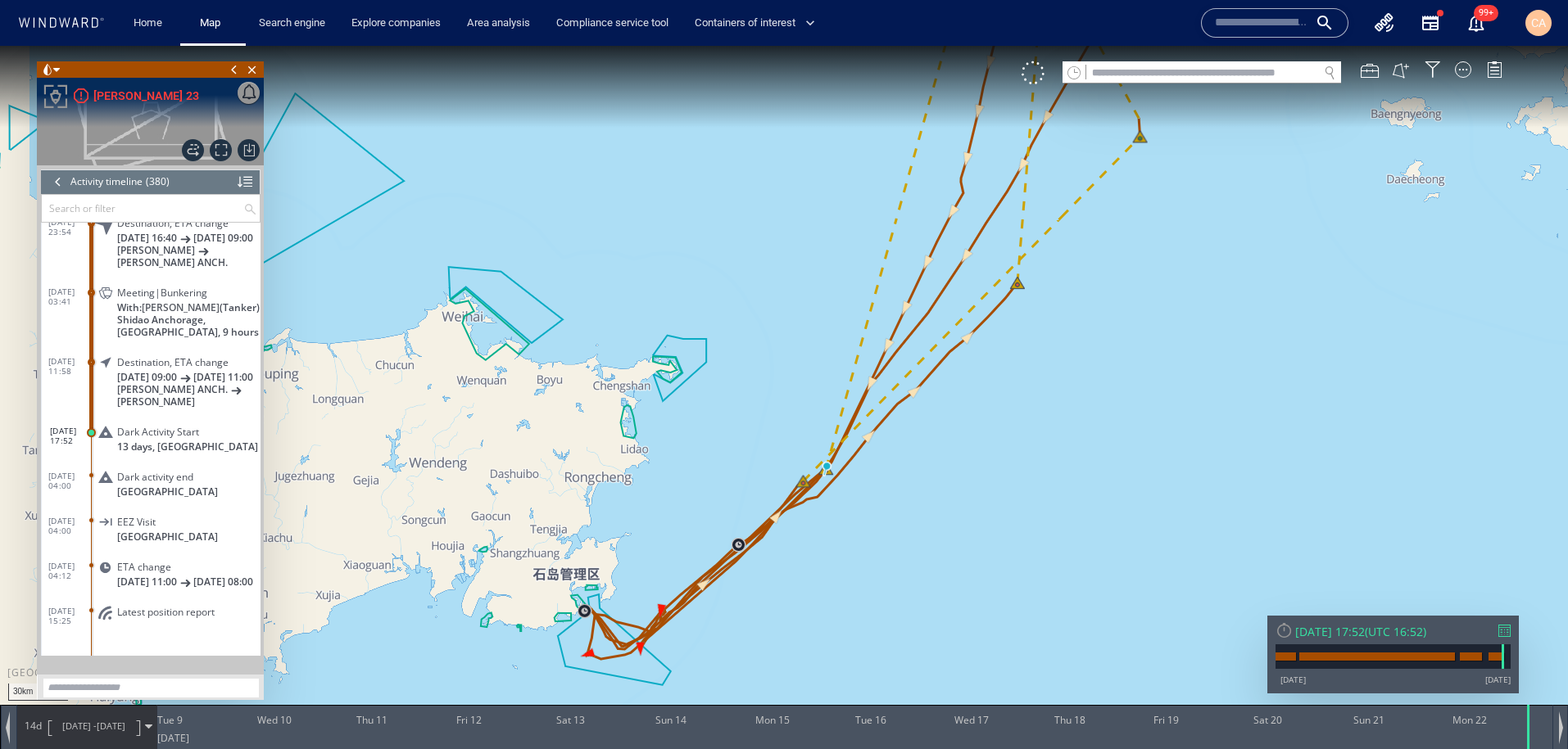
drag, startPoint x: 1054, startPoint y: 518, endPoint x: 1009, endPoint y: 574, distance: 71.8
click at [1012, 578] on canvas "Map" at bounding box center [784, 389] width 1568 height 687
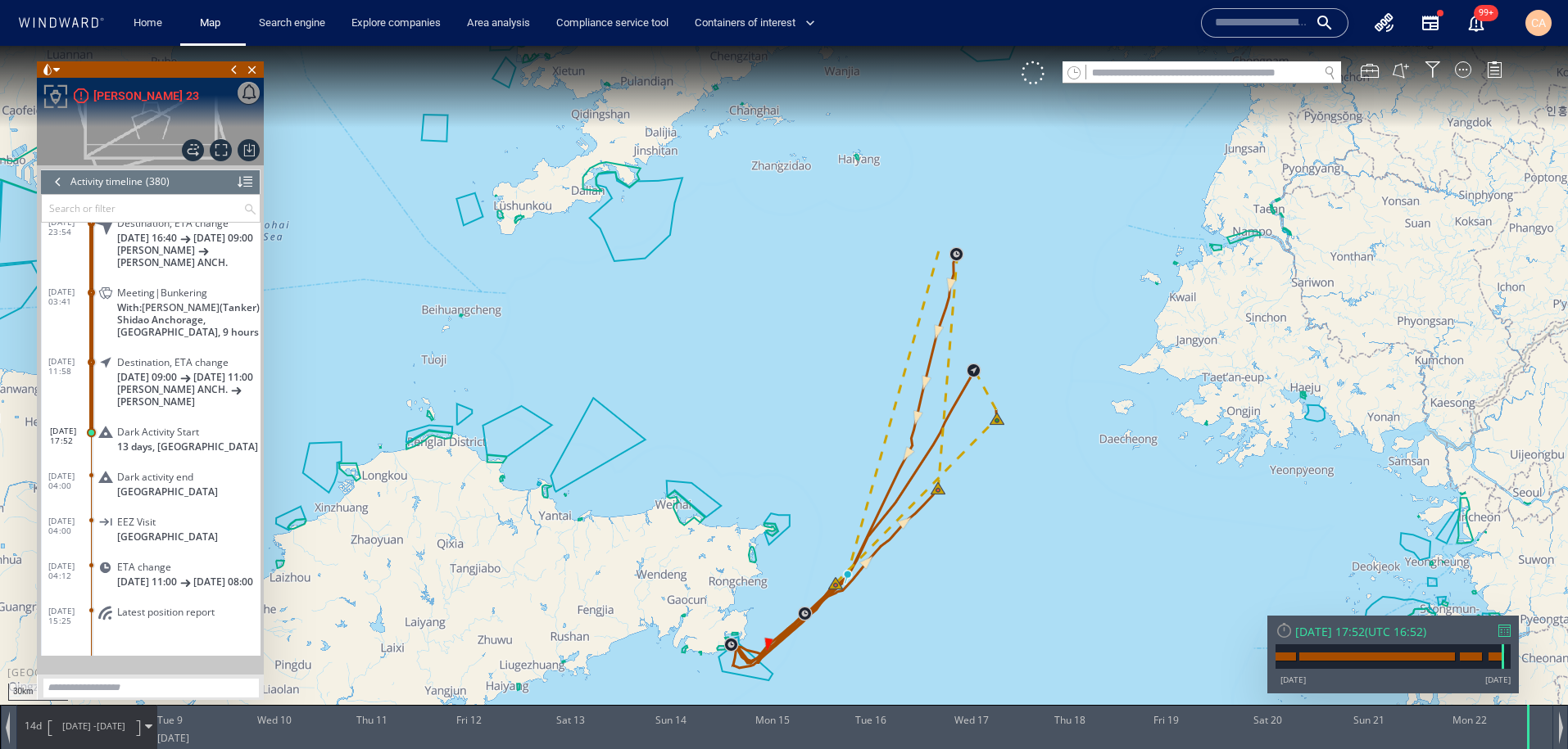
scroll to position [16847, 0]
